Goal: Transaction & Acquisition: Purchase product/service

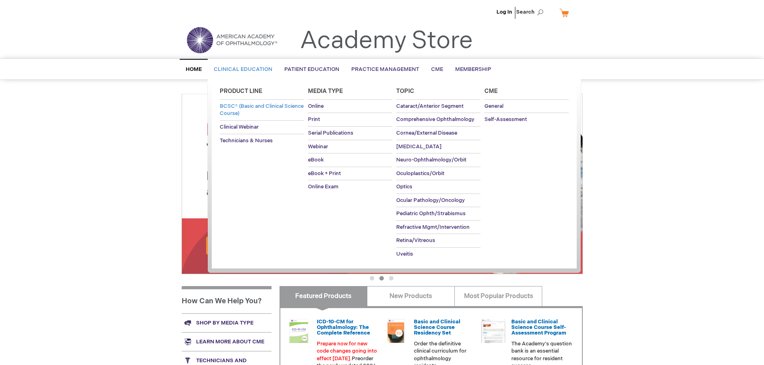
click at [248, 108] on span "BCSC® (Basic and Clinical Science Course)" at bounding box center [262, 110] width 84 height 14
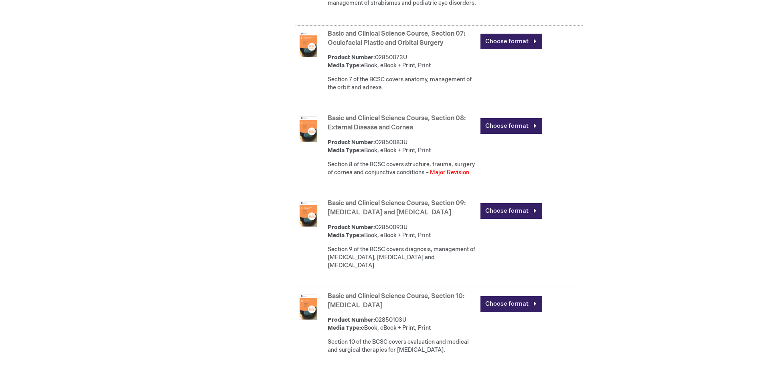
scroll to position [963, 0]
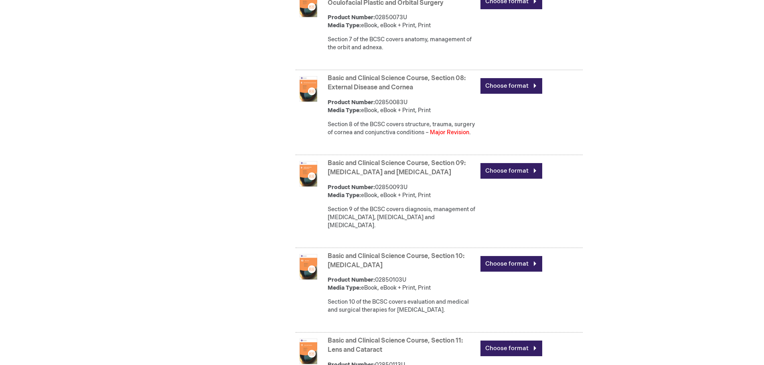
click at [397, 91] on link "Basic and Clinical Science Course, Section 08: External Disease and Cornea" at bounding box center [397, 83] width 138 height 17
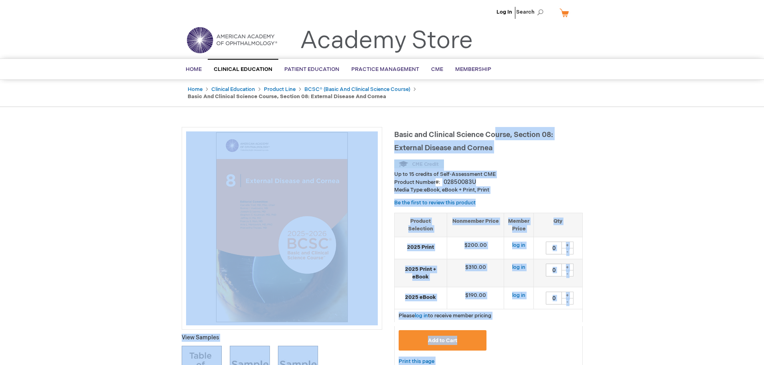
drag, startPoint x: 392, startPoint y: 129, endPoint x: 494, endPoint y: 139, distance: 102.4
click at [501, 147] on h1 "Basic and Clinical Science Course, Section 08: External Disease and Cornea" at bounding box center [488, 140] width 189 height 26
